Goal: Task Accomplishment & Management: Complete application form

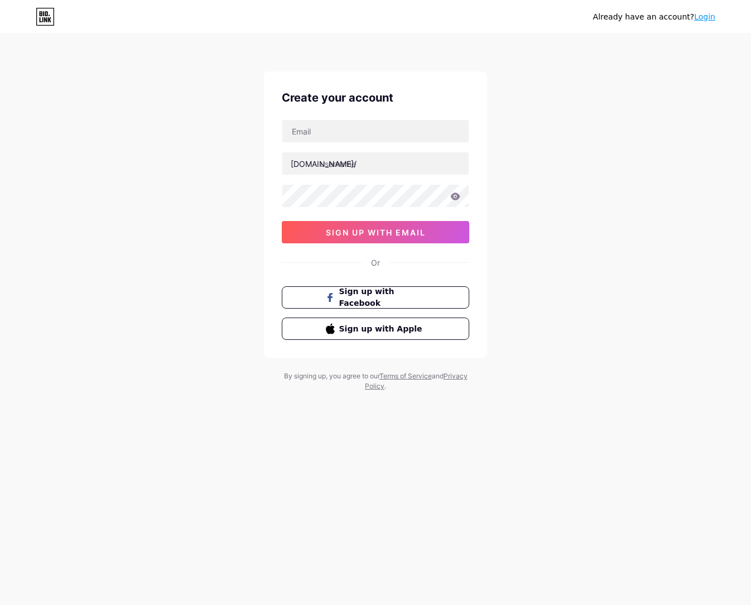
click at [337, 119] on div "Create your account [DOMAIN_NAME]/ 0cAFcWeA6VQhreJVxe-qNohhYVpmgHmOtGID0d3vPVc8…" at bounding box center [375, 214] width 223 height 286
click at [332, 125] on input "text" at bounding box center [375, 131] width 186 height 22
click at [312, 130] on input "text" at bounding box center [375, 131] width 186 height 22
paste input "[EMAIL_ADDRESS][DOMAIN_NAME]"
type input "[EMAIL_ADDRESS][DOMAIN_NAME]"
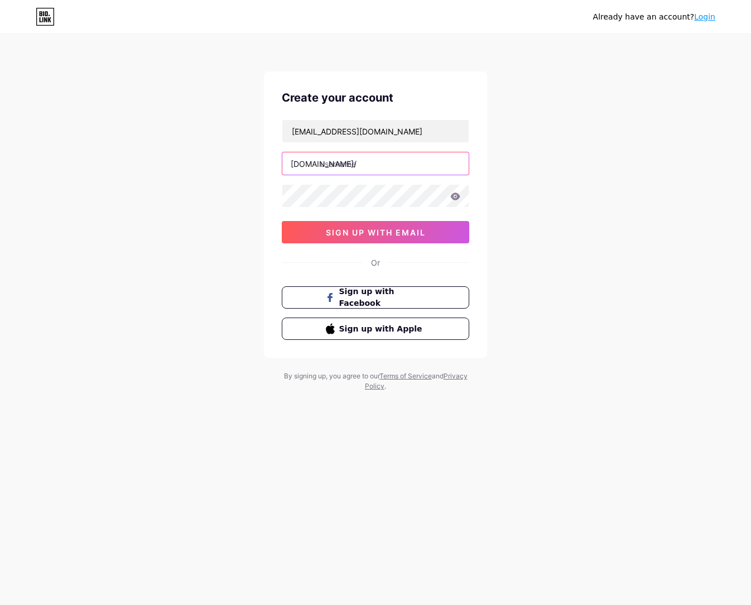
click at [331, 162] on input "text" at bounding box center [375, 163] width 186 height 22
type input "lokitoto4d"
click at [338, 229] on span "sign up with email" at bounding box center [376, 232] width 100 height 9
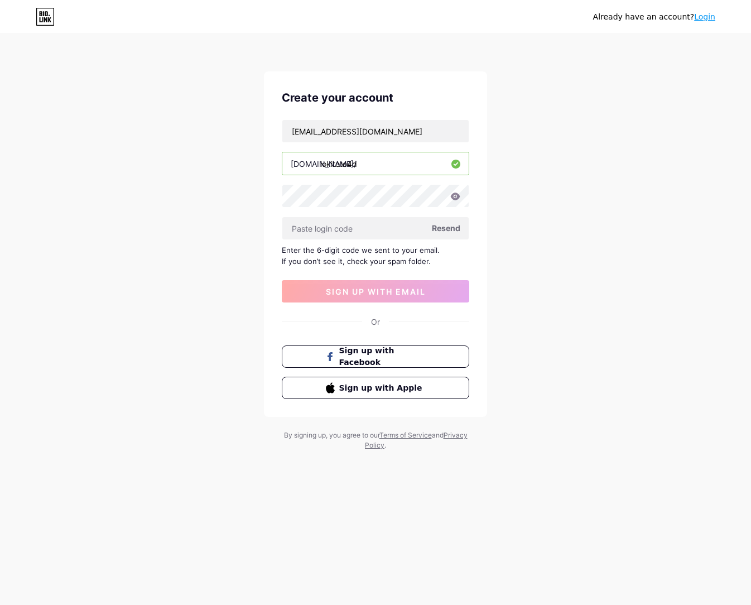
click at [436, 228] on span "Resend" at bounding box center [446, 228] width 28 height 12
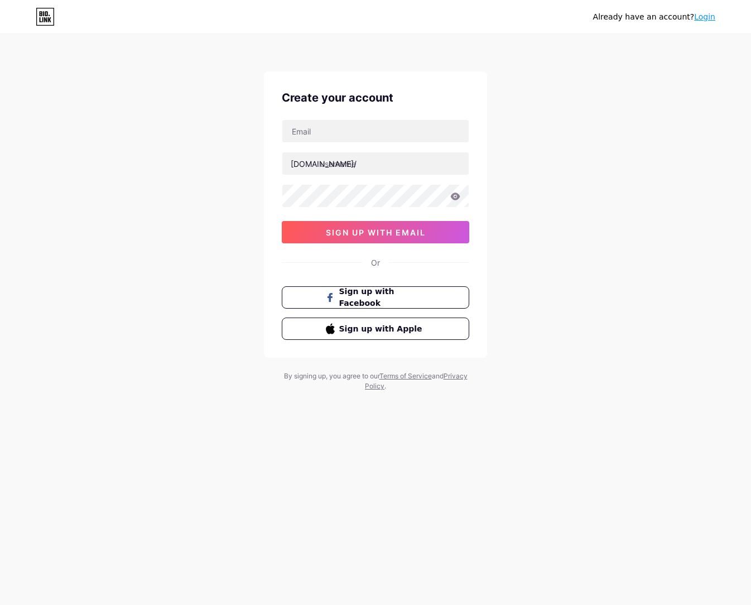
click at [695, 17] on div "Already have an account? Login" at bounding box center [654, 17] width 122 height 12
click at [701, 17] on link "Login" at bounding box center [704, 16] width 21 height 9
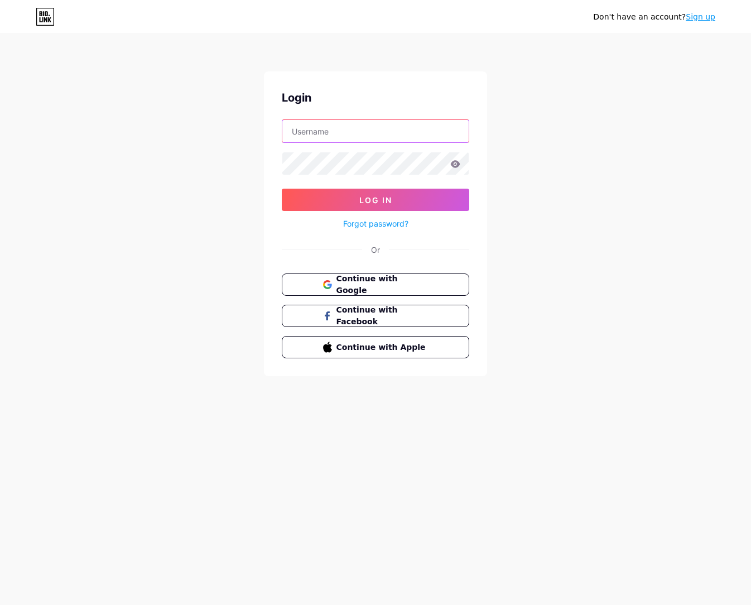
click at [342, 130] on input "text" at bounding box center [375, 131] width 186 height 22
type input "lokitoto4d"
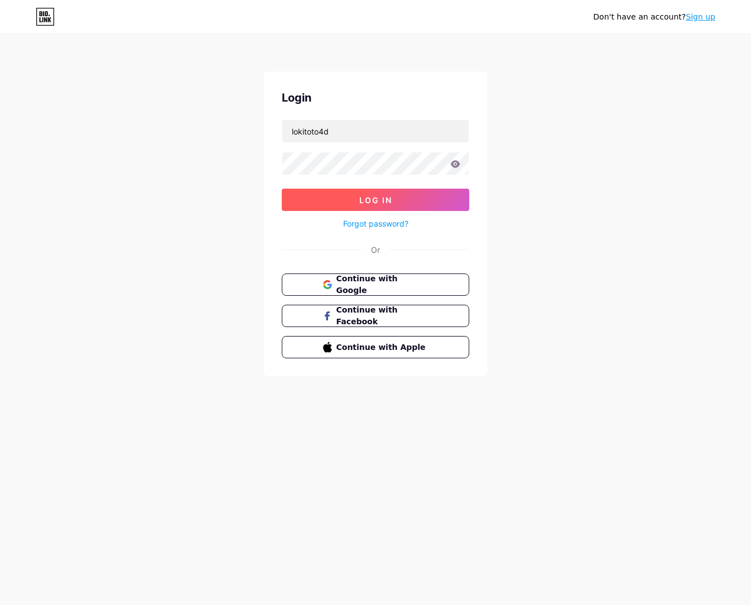
click at [328, 210] on button "Log In" at bounding box center [375, 199] width 187 height 22
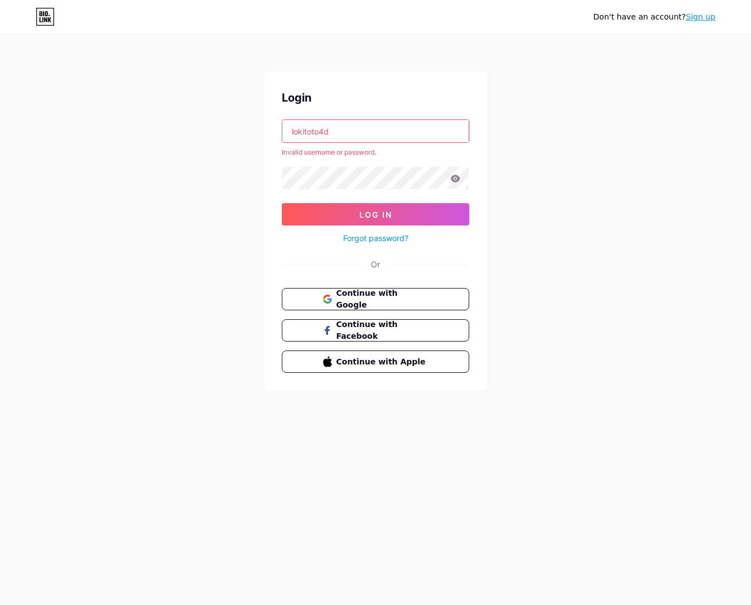
click at [703, 16] on link "Sign up" at bounding box center [700, 16] width 30 height 9
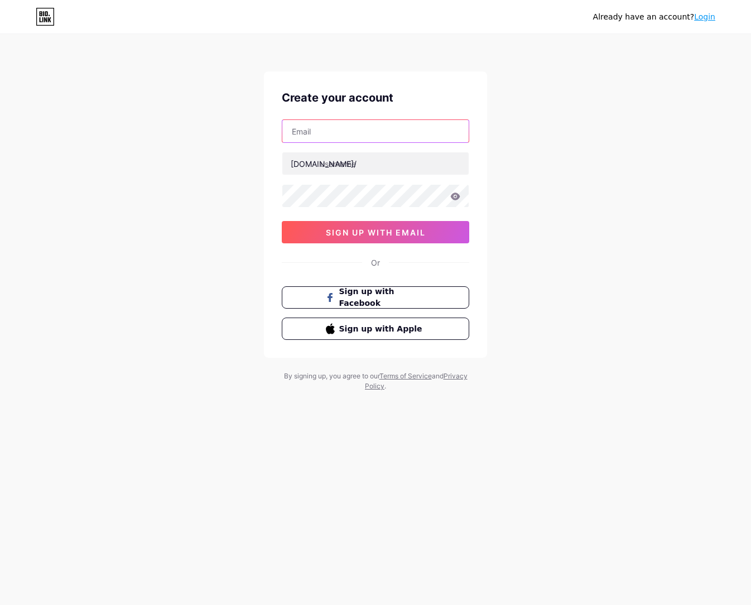
click at [364, 128] on input "text" at bounding box center [375, 131] width 186 height 22
paste input "[EMAIL_ADDRESS][DOMAIN_NAME]"
type input "[EMAIL_ADDRESS][DOMAIN_NAME]"
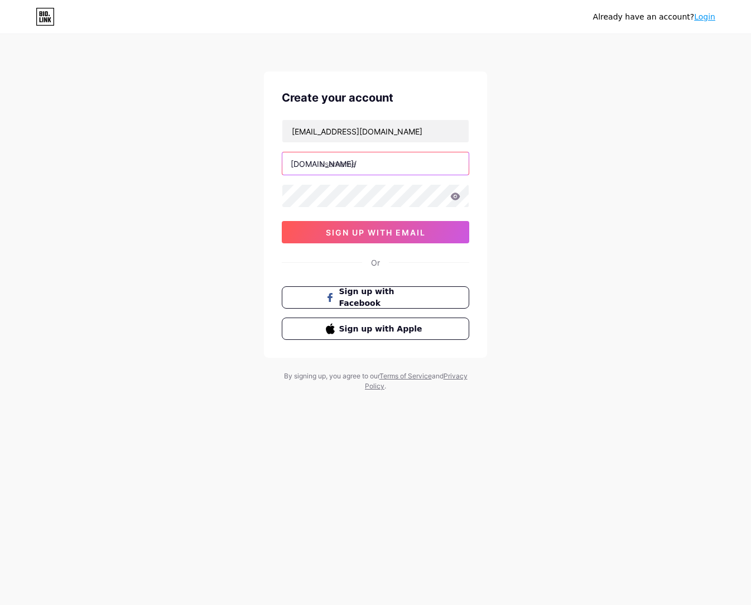
click at [366, 159] on input "text" at bounding box center [375, 163] width 186 height 22
type input "lokitoto4d"
click at [362, 231] on span "sign up with email" at bounding box center [376, 232] width 100 height 9
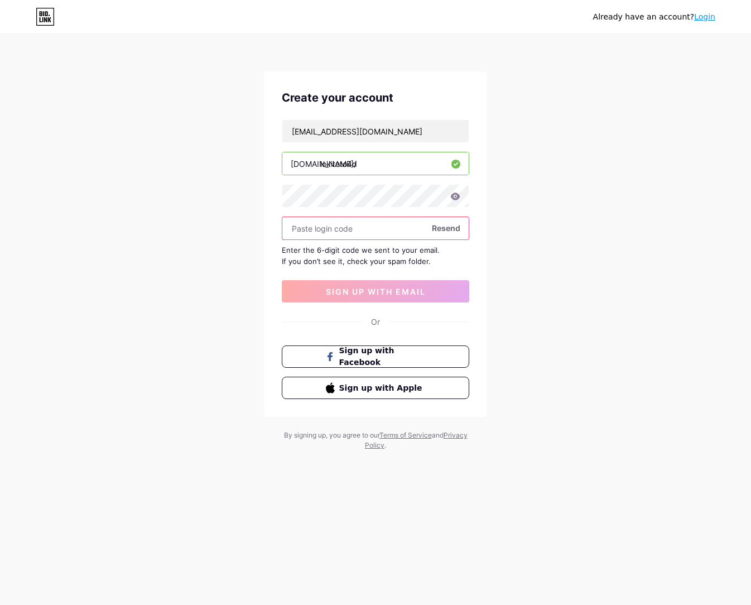
paste input "542704"
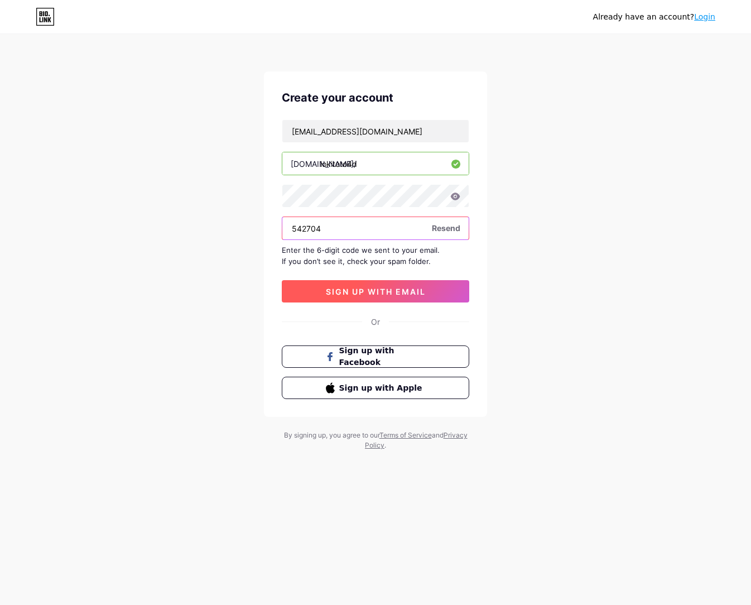
type input "542704"
click at [360, 298] on button "sign up with email" at bounding box center [375, 291] width 187 height 22
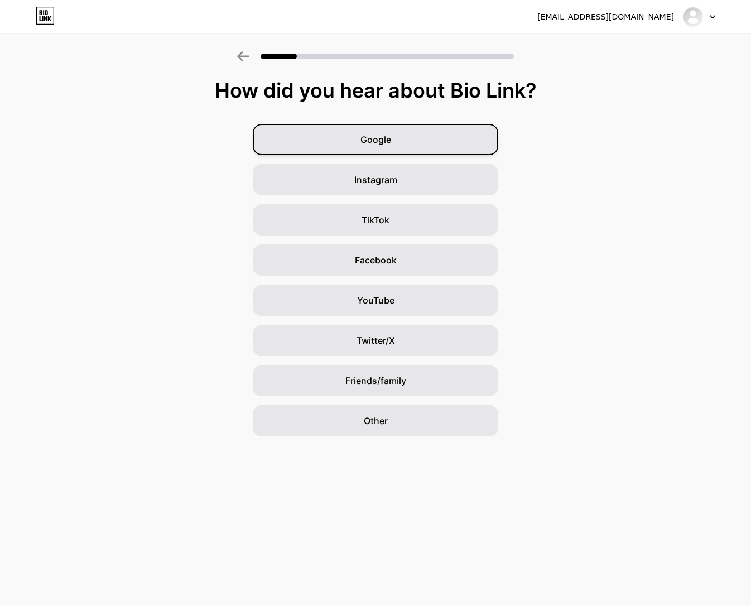
click at [436, 143] on div "Google" at bounding box center [375, 139] width 245 height 31
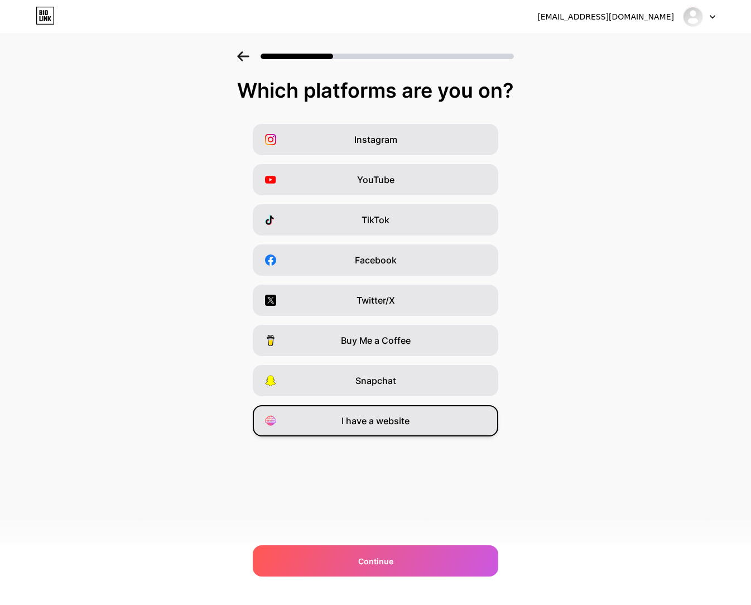
click at [397, 424] on span "I have a website" at bounding box center [375, 420] width 68 height 13
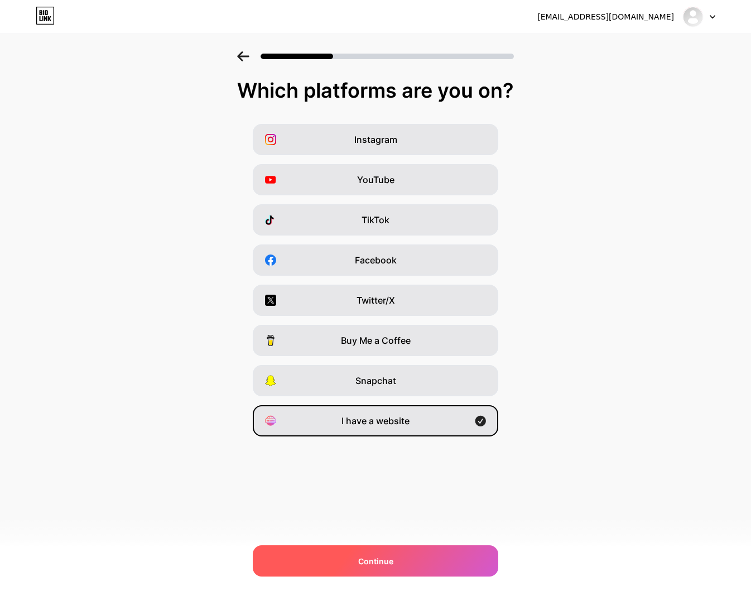
click at [427, 559] on div "Continue" at bounding box center [375, 560] width 245 height 31
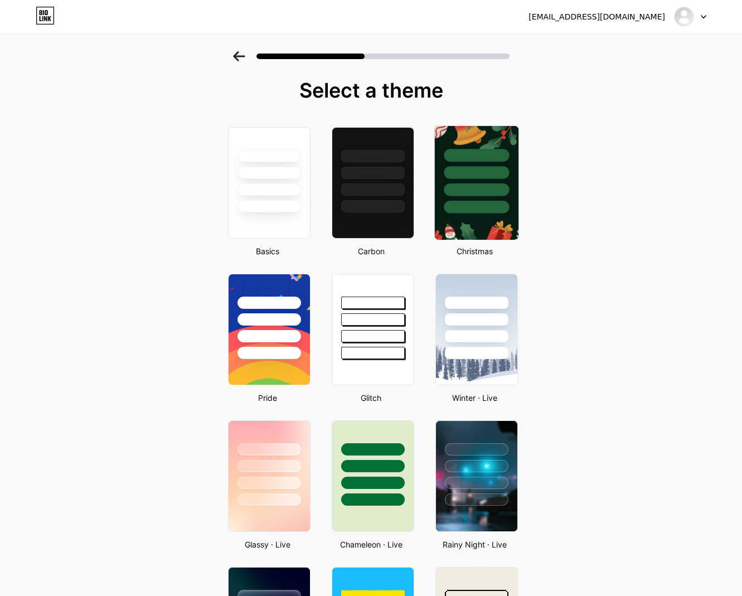
click at [502, 167] on div at bounding box center [476, 172] width 65 height 13
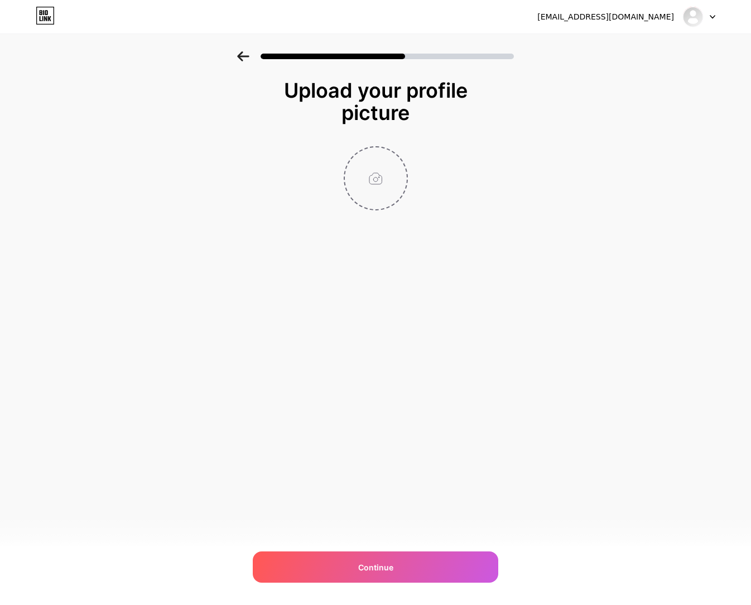
click at [392, 181] on input "file" at bounding box center [376, 178] width 62 height 62
type input "C:\fakepath\tele19.jpg"
drag, startPoint x: 375, startPoint y: 182, endPoint x: 365, endPoint y: 192, distance: 14.6
click at [375, 182] on img at bounding box center [376, 178] width 64 height 64
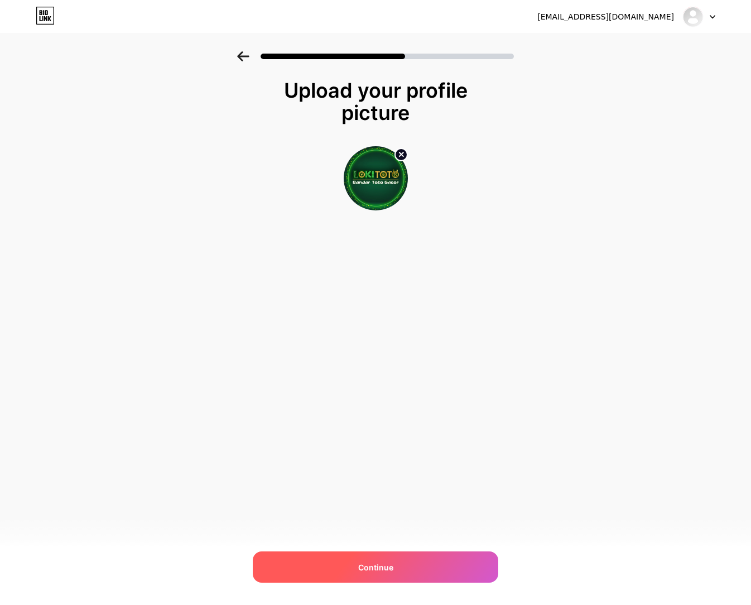
click at [387, 565] on span "Continue" at bounding box center [375, 567] width 35 height 12
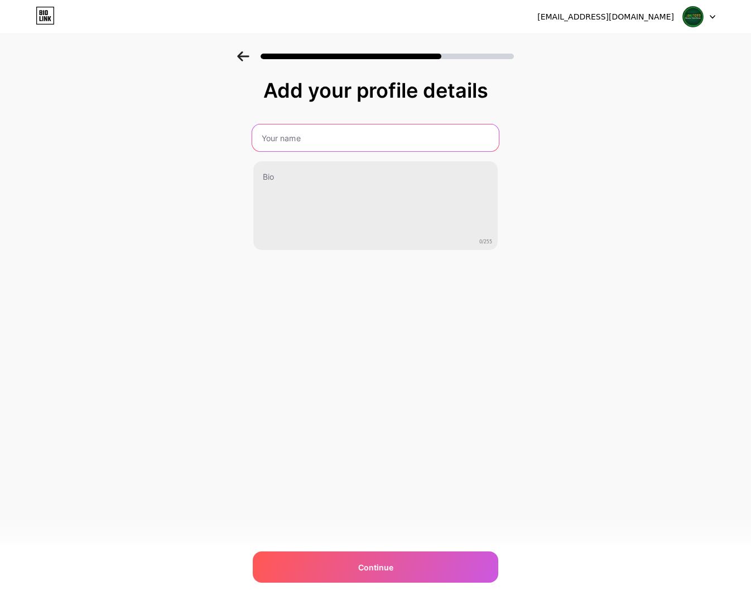
click at [341, 129] on input "text" at bounding box center [375, 137] width 246 height 27
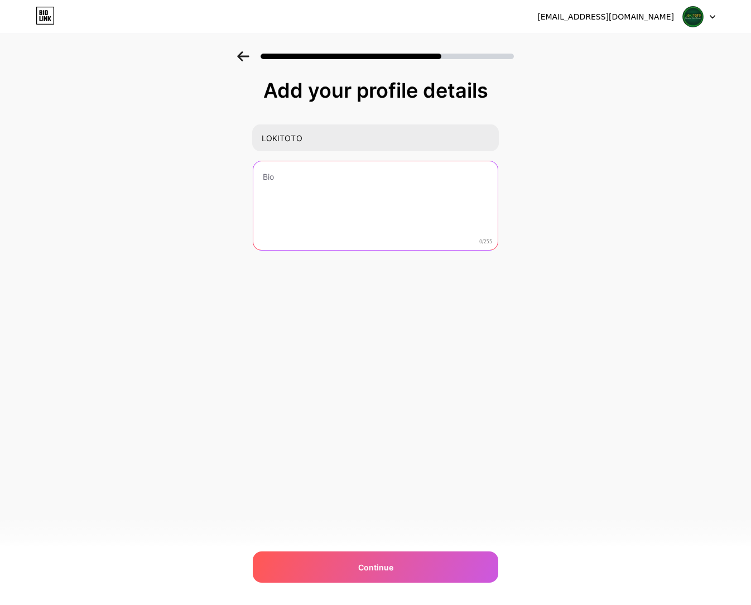
click at [327, 181] on textarea at bounding box center [375, 206] width 244 height 90
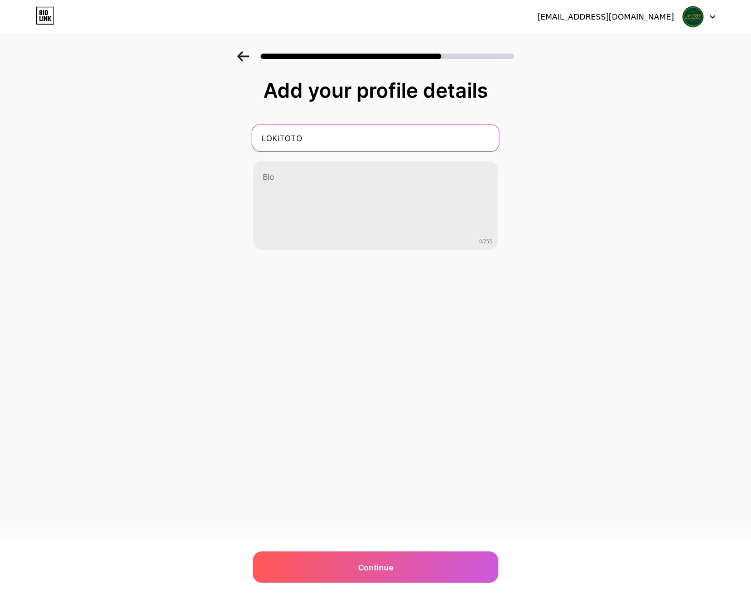
click at [359, 138] on input "LOKITOTO" at bounding box center [375, 137] width 246 height 27
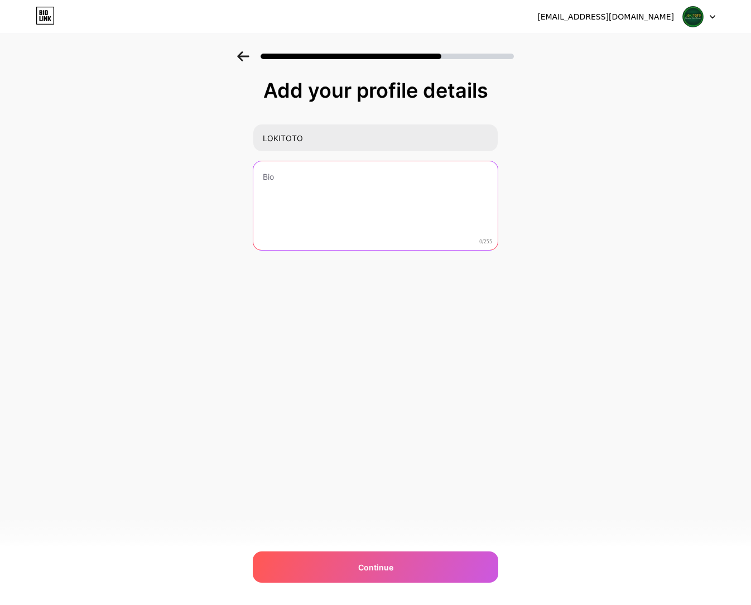
click at [287, 180] on textarea at bounding box center [375, 206] width 244 height 90
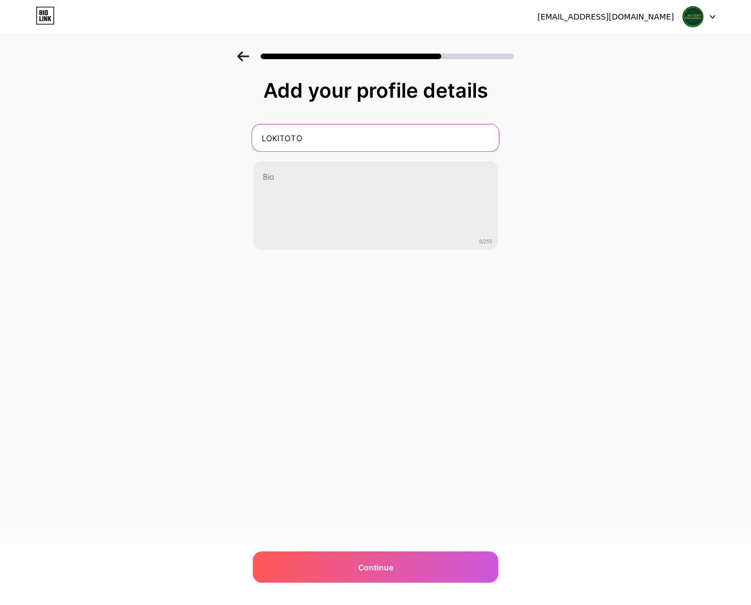
drag, startPoint x: 269, startPoint y: 138, endPoint x: 317, endPoint y: 138, distance: 48.0
click at [316, 138] on input "LOKITOTO" at bounding box center [375, 137] width 246 height 27
paste input "| [PERSON_NAME] | LOKI TOTO LINK LOGIN OFFICIAL"
type input "LOKITOTO | LOKI TOTO | LOKI TOTO LINK LOGIN OFFICIAL"
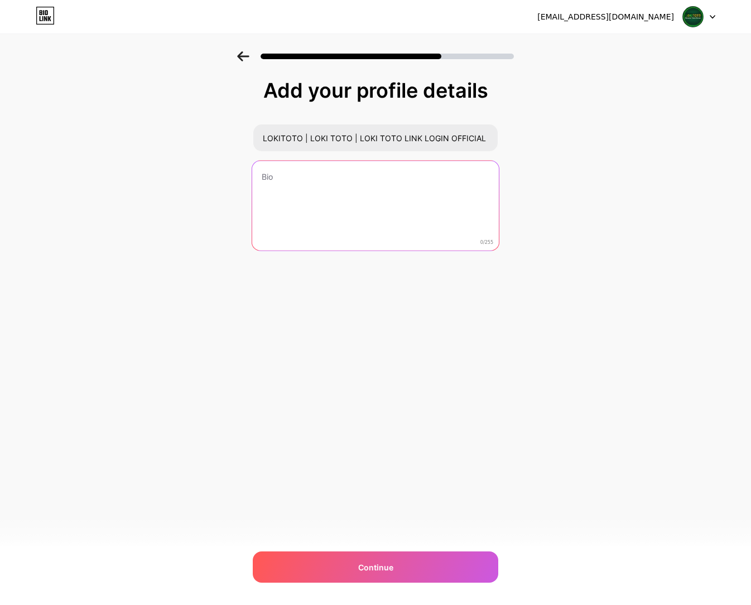
click at [294, 194] on textarea at bounding box center [375, 206] width 246 height 91
paste textarea "Lokitoto menyediakan link login alternatif official yang bisa anda gunakan untu…"
type textarea "Lokitoto menyediakan link login alternatif official yang bisa anda gunakan untu…"
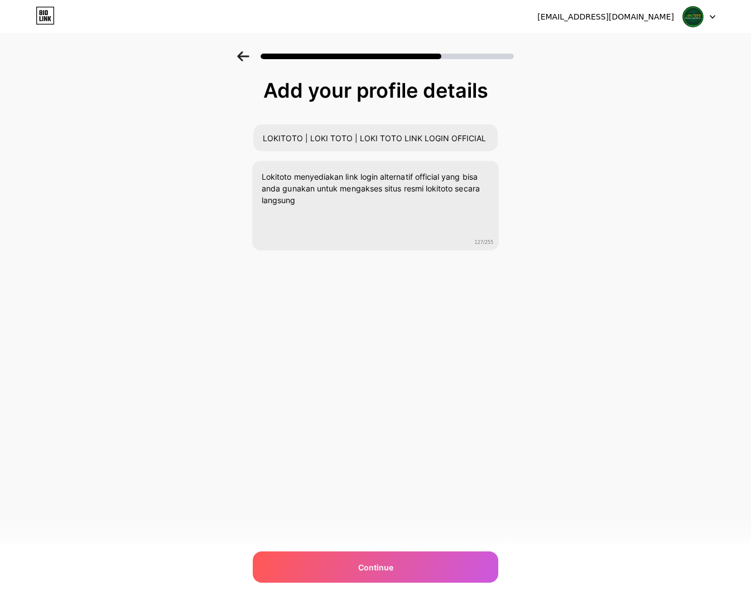
click at [379, 340] on div "[EMAIL_ADDRESS][DOMAIN_NAME] Logout Link Copied Add your profile details LOKITO…" at bounding box center [375, 302] width 751 height 605
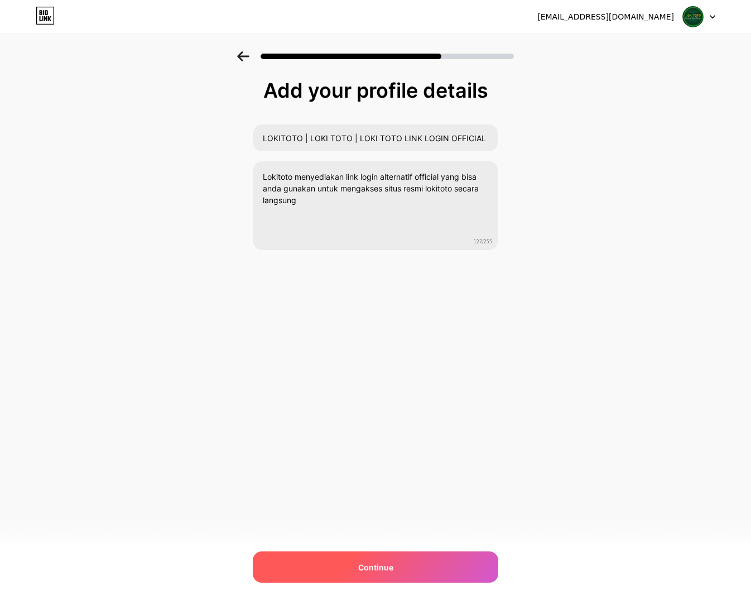
click at [391, 565] on span "Continue" at bounding box center [375, 567] width 35 height 12
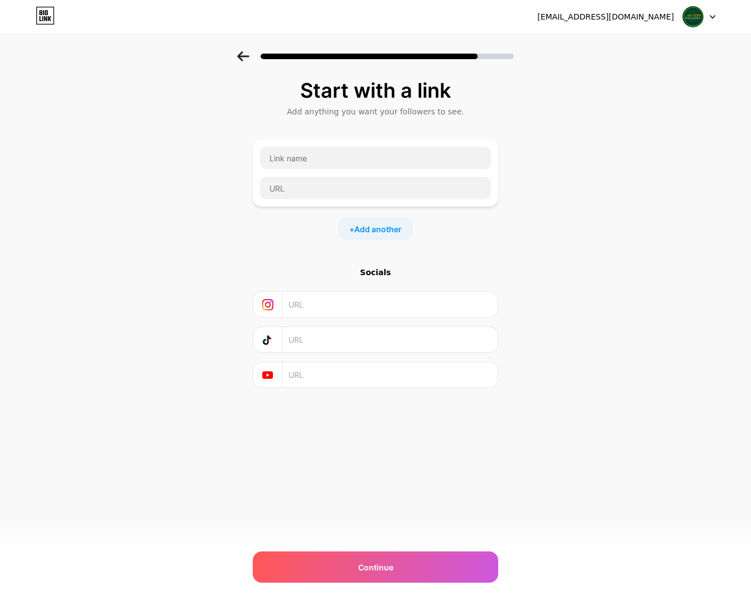
click at [327, 146] on div at bounding box center [375, 172] width 245 height 67
click at [308, 161] on input "text" at bounding box center [375, 158] width 231 height 22
type input "lokitoto4d"
click at [320, 194] on input "text" at bounding box center [375, 188] width 231 height 22
click at [346, 192] on input "text" at bounding box center [375, 188] width 231 height 22
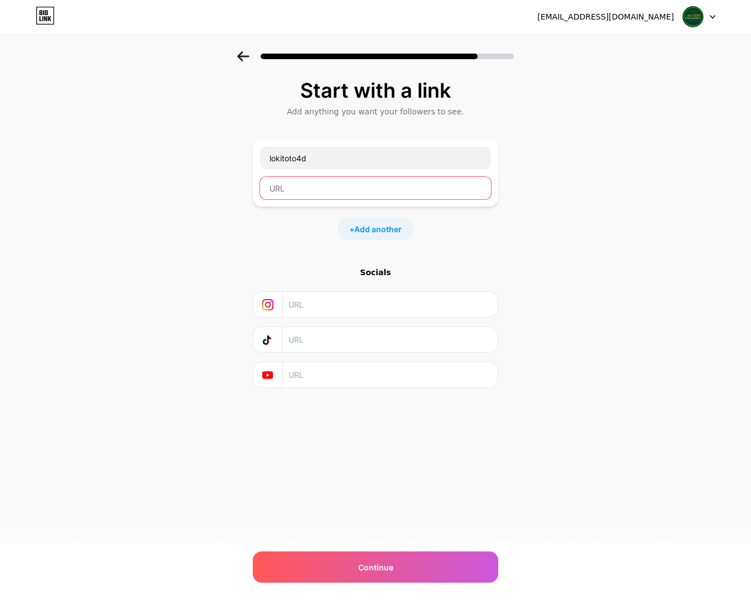
paste input "[URL][DOMAIN_NAME]"
type input "[URL][DOMAIN_NAME]"
click at [371, 307] on input "text" at bounding box center [389, 304] width 202 height 25
click at [362, 307] on input "text" at bounding box center [389, 304] width 202 height 25
paste input "[URL][DOMAIN_NAME]"
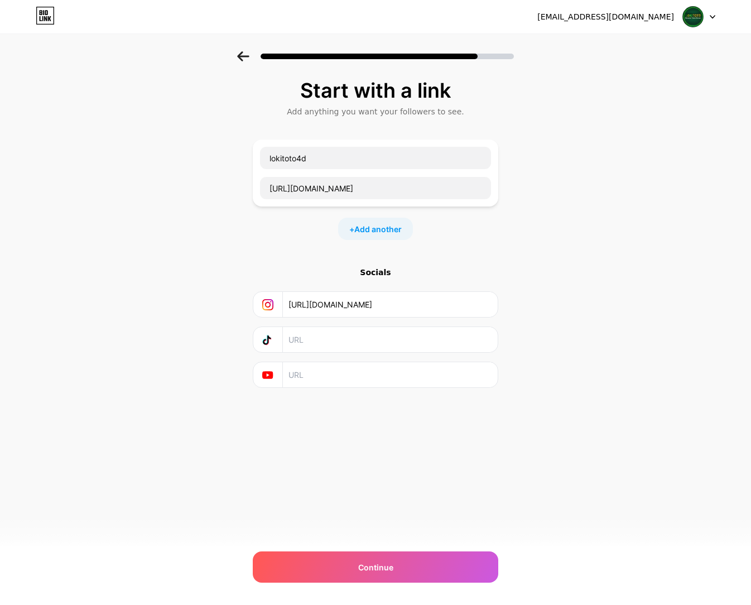
type input "[URL][DOMAIN_NAME]"
click at [334, 338] on input "text" at bounding box center [389, 339] width 202 height 25
paste input "[URL][DOMAIN_NAME]"
type input "[URL][DOMAIN_NAME]"
click at [371, 383] on input "text" at bounding box center [389, 374] width 202 height 25
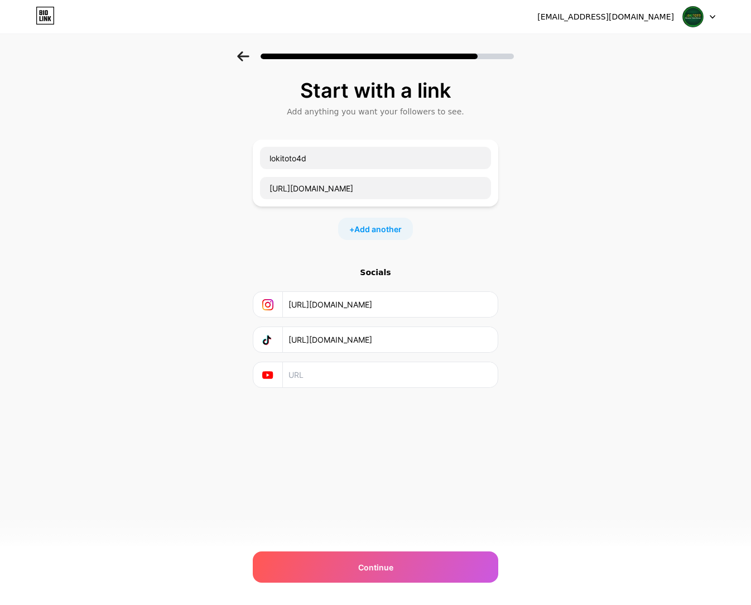
paste input "[URL][DOMAIN_NAME]"
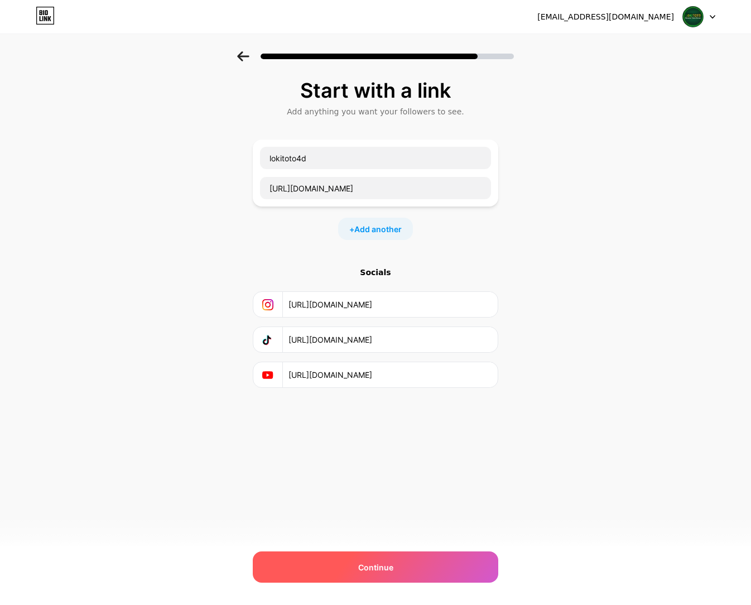
type input "[URL][DOMAIN_NAME]"
click at [399, 563] on div "Continue" at bounding box center [375, 566] width 245 height 31
click at [376, 559] on div "Continue" at bounding box center [375, 566] width 245 height 31
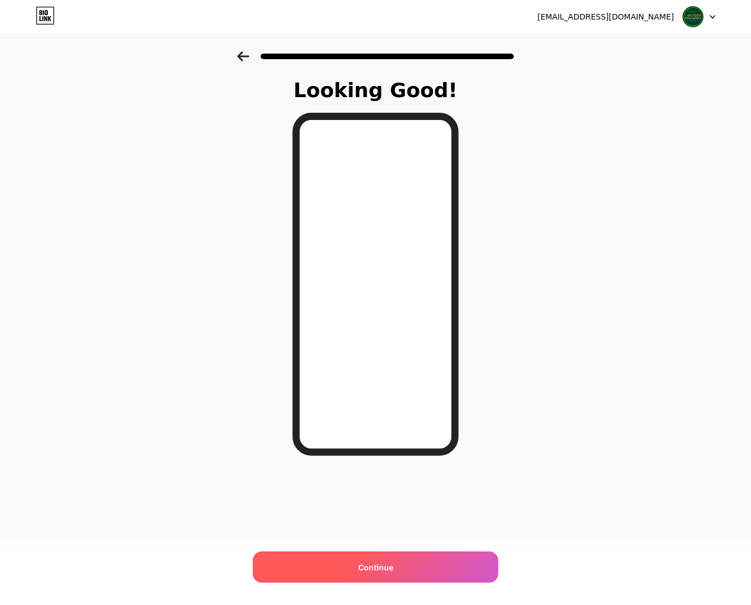
click at [420, 571] on div "Continue" at bounding box center [375, 566] width 245 height 31
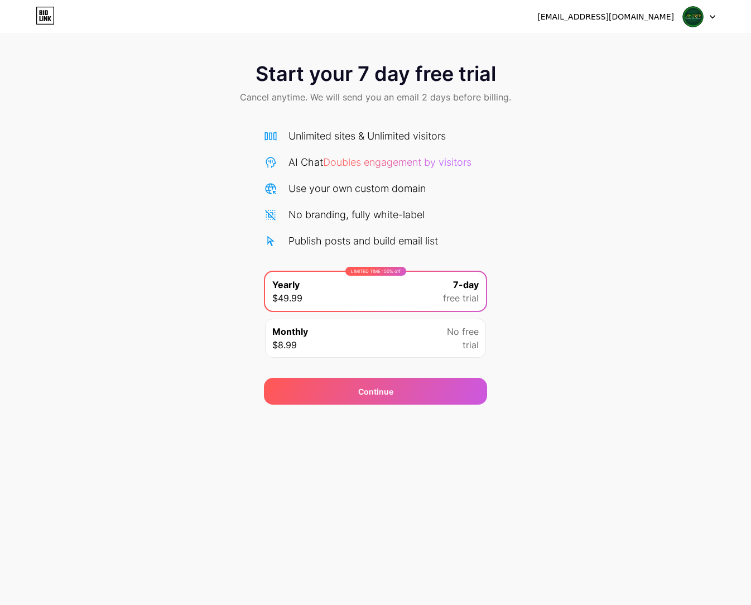
click at [617, 338] on div "Start your 7 day free trial Cancel anytime. We will send you an email 2 days be…" at bounding box center [375, 227] width 751 height 353
